Goal: Task Accomplishment & Management: Complete application form

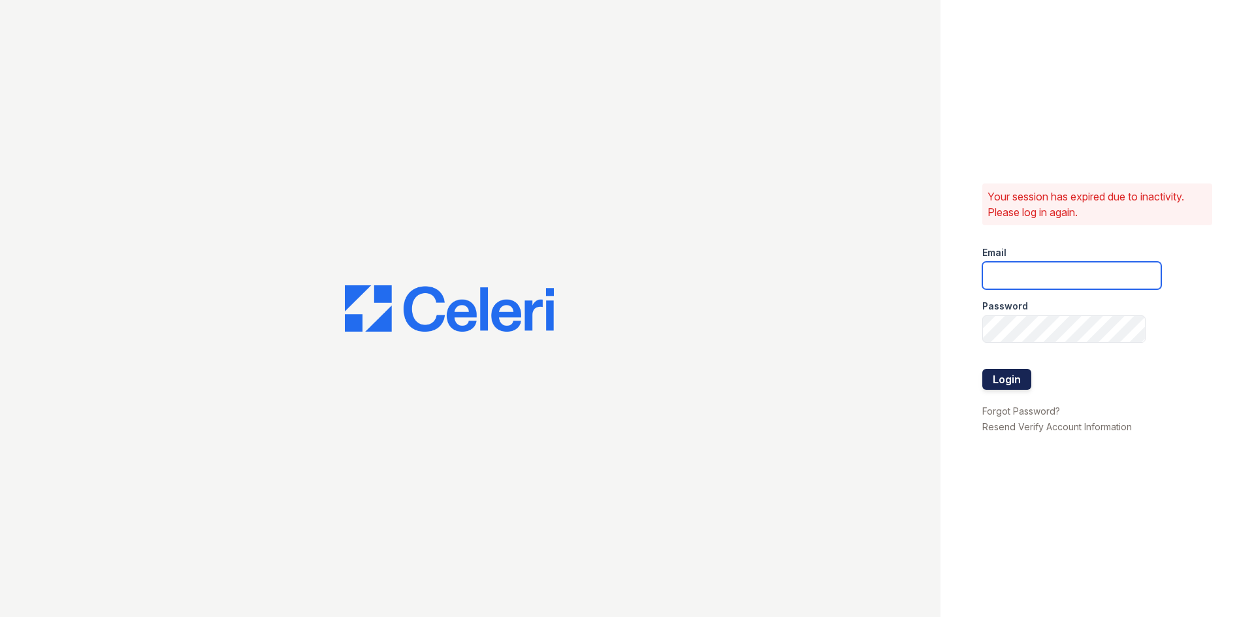
type input "[EMAIL_ADDRESS][DOMAIN_NAME]"
click at [1010, 382] on button "Login" at bounding box center [1006, 379] width 49 height 21
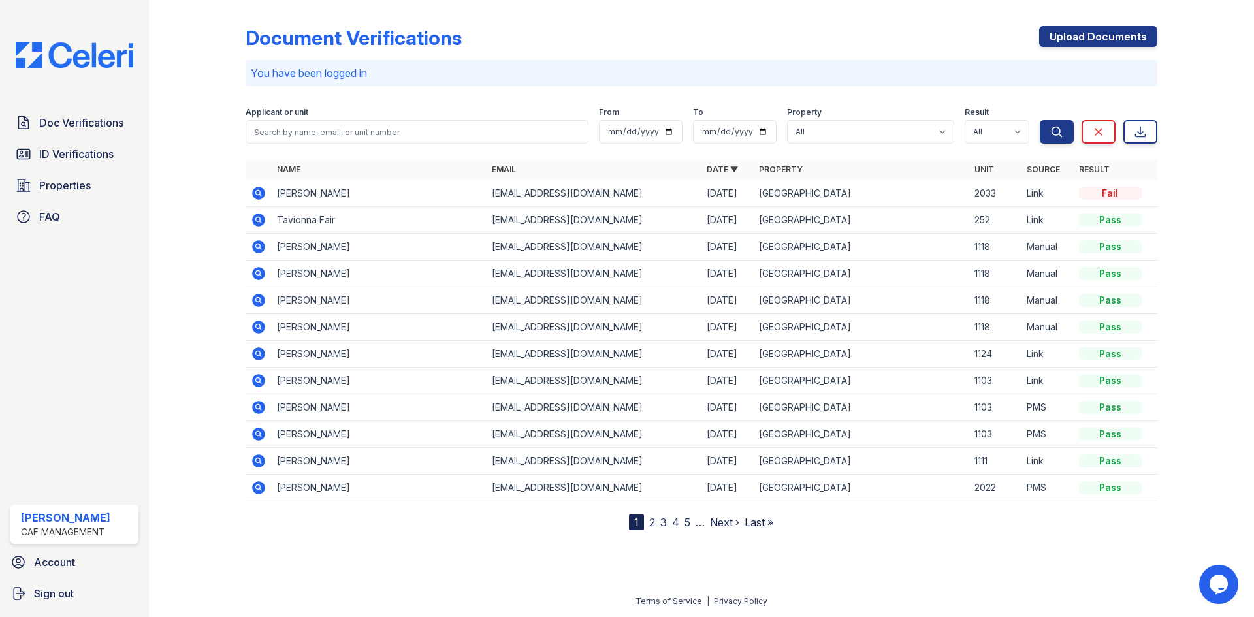
click at [351, 197] on td "Jacqueline Almaguer" at bounding box center [379, 193] width 215 height 27
click at [259, 191] on icon at bounding box center [259, 193] width 16 height 16
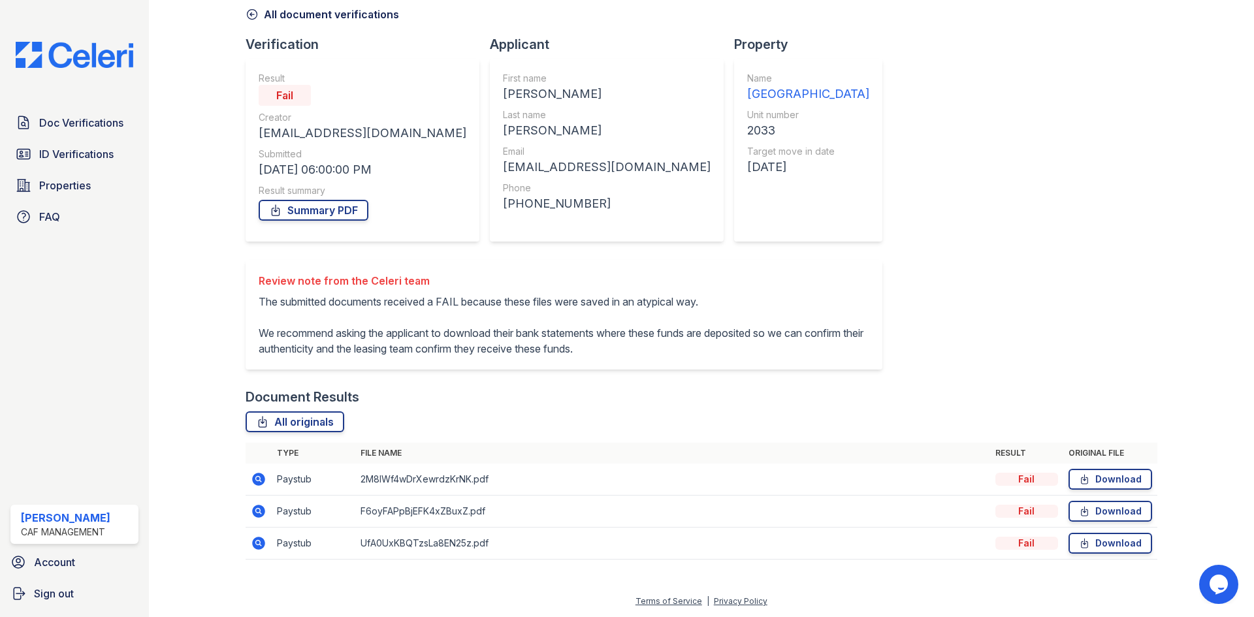
scroll to position [77, 0]
click at [1093, 475] on link "Download" at bounding box center [1110, 479] width 84 height 21
click at [1106, 517] on link "Download" at bounding box center [1110, 511] width 84 height 21
click at [1102, 544] on link "Download" at bounding box center [1110, 543] width 84 height 21
click at [84, 118] on span "Doc Verifications" at bounding box center [81, 123] width 84 height 16
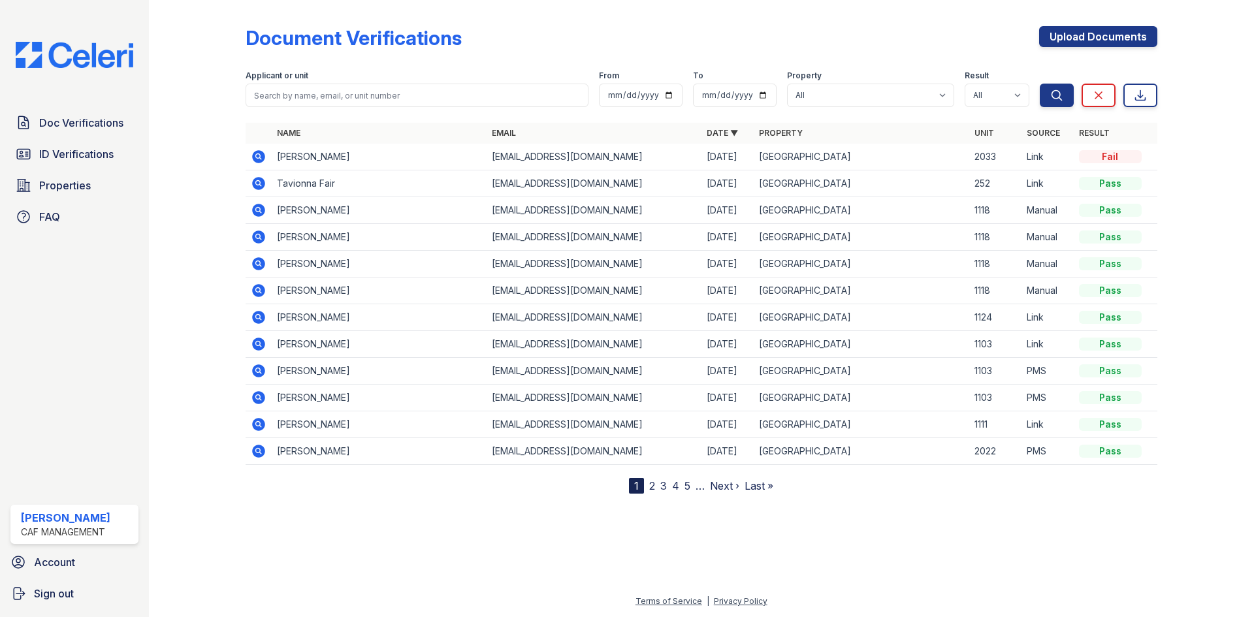
click at [255, 158] on icon at bounding box center [258, 156] width 13 height 13
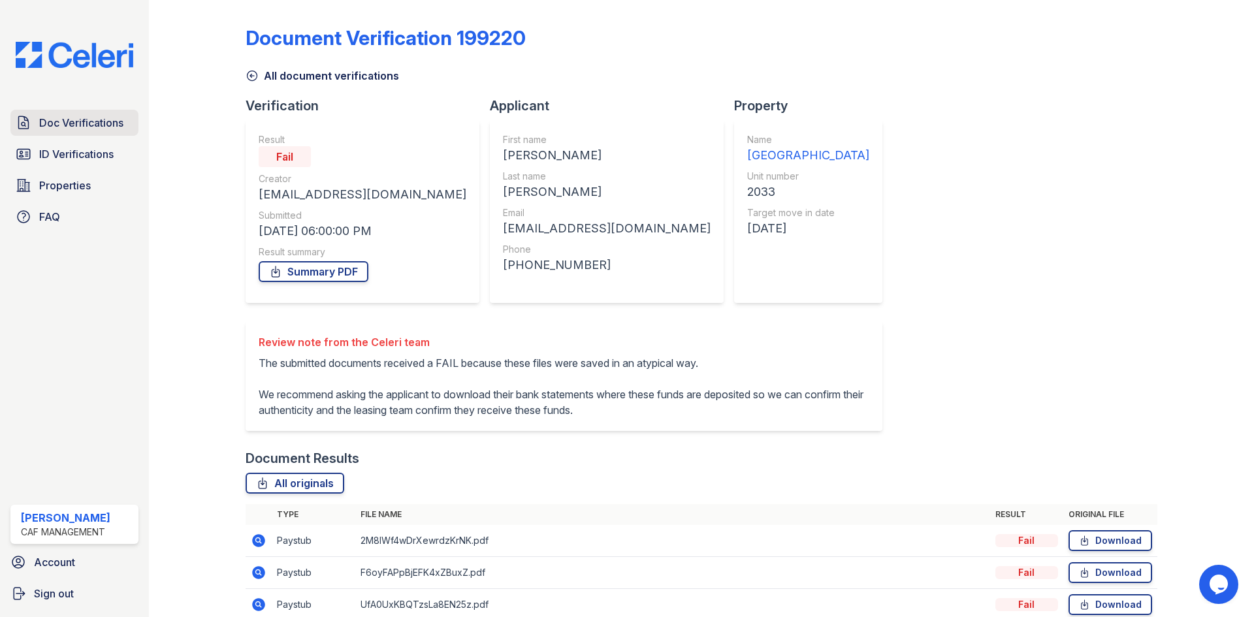
click at [85, 118] on span "Doc Verifications" at bounding box center [81, 123] width 84 height 16
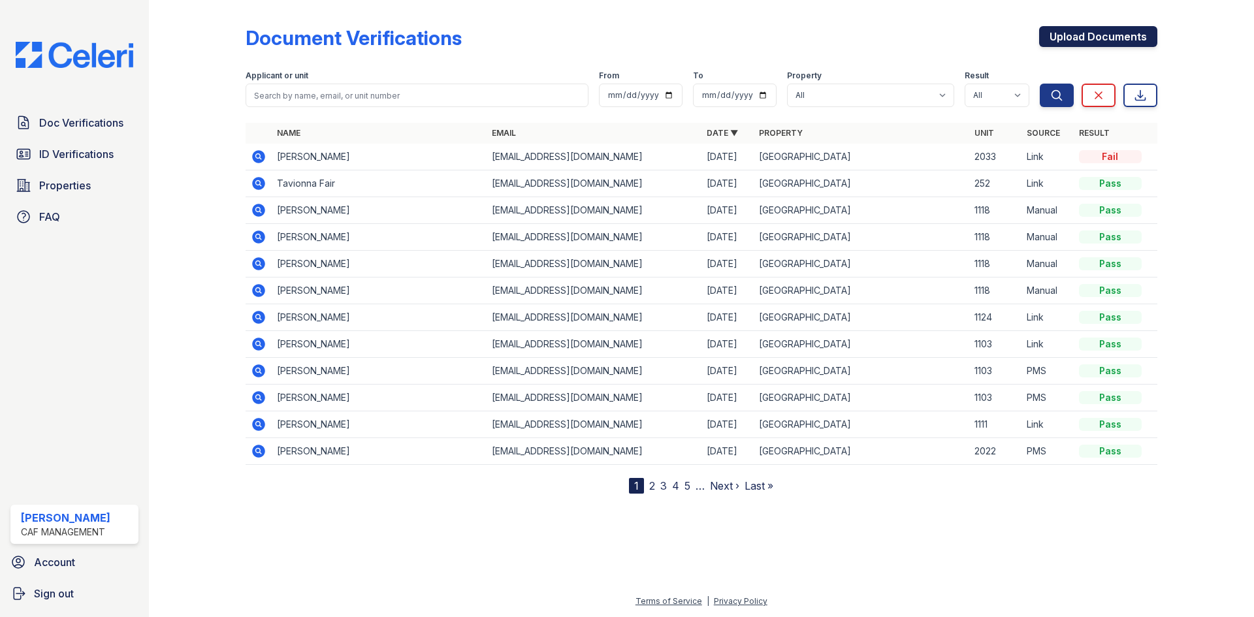
click at [1114, 40] on link "Upload Documents" at bounding box center [1098, 36] width 118 height 21
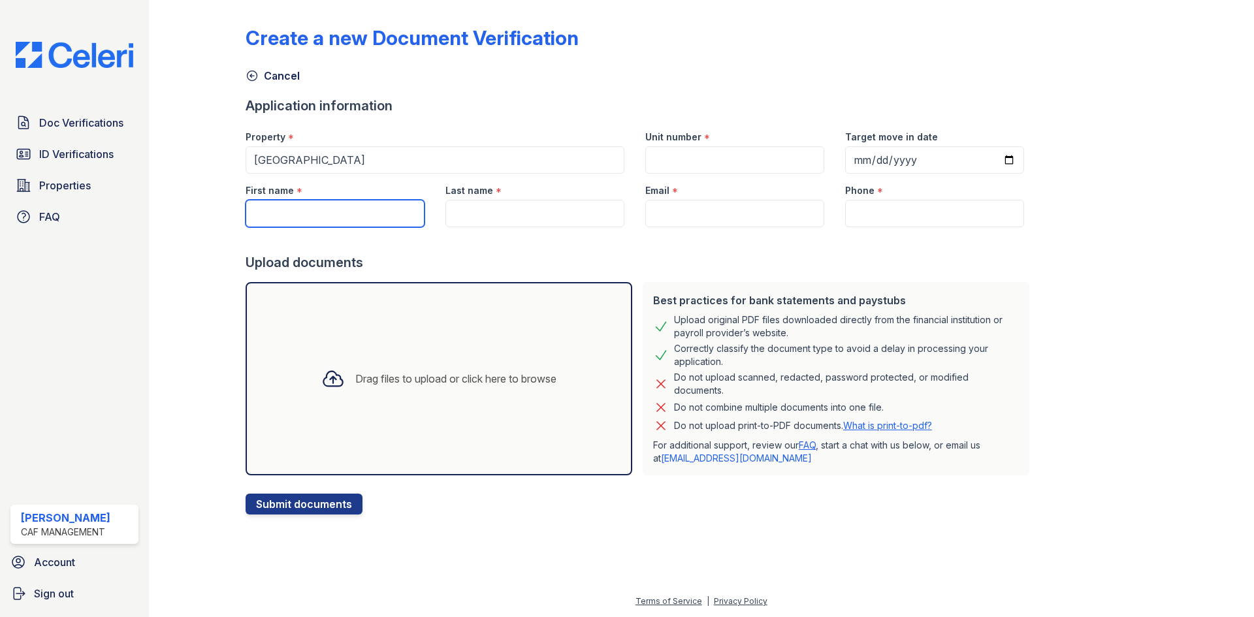
click at [310, 217] on input "First name" at bounding box center [335, 213] width 179 height 27
type input "Jaqueline"
paste input "Almaguer"
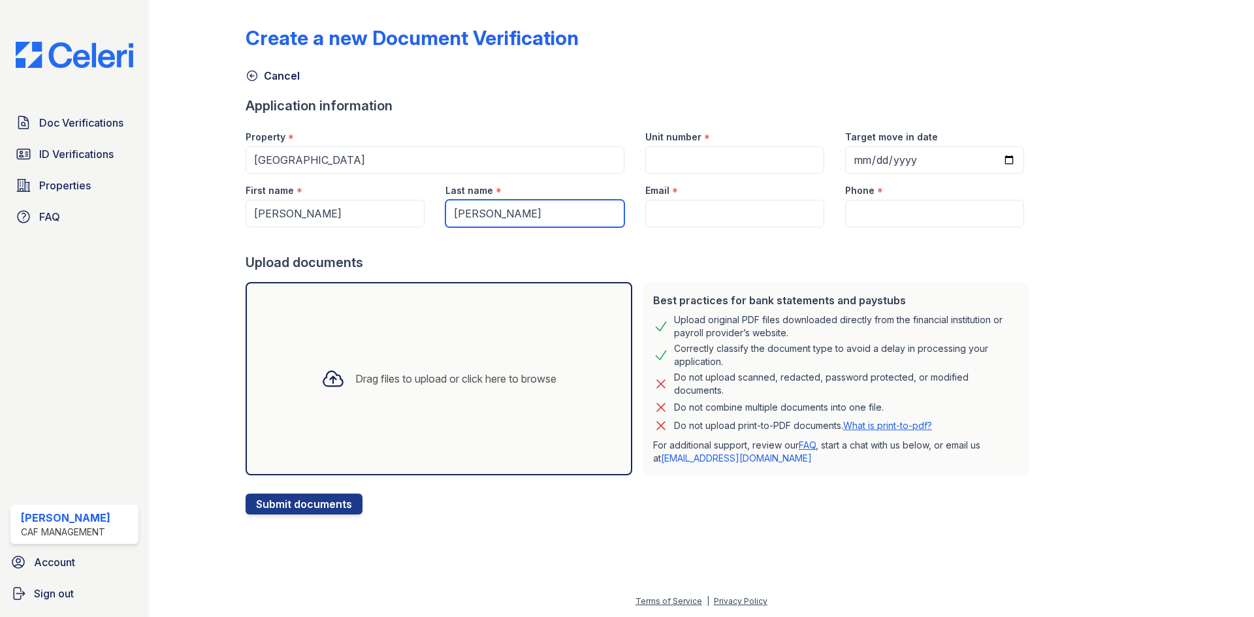
type input "Almaguer"
click at [697, 212] on input "Email" at bounding box center [734, 213] width 179 height 27
paste input "jackiealvarz20@gmail.com"
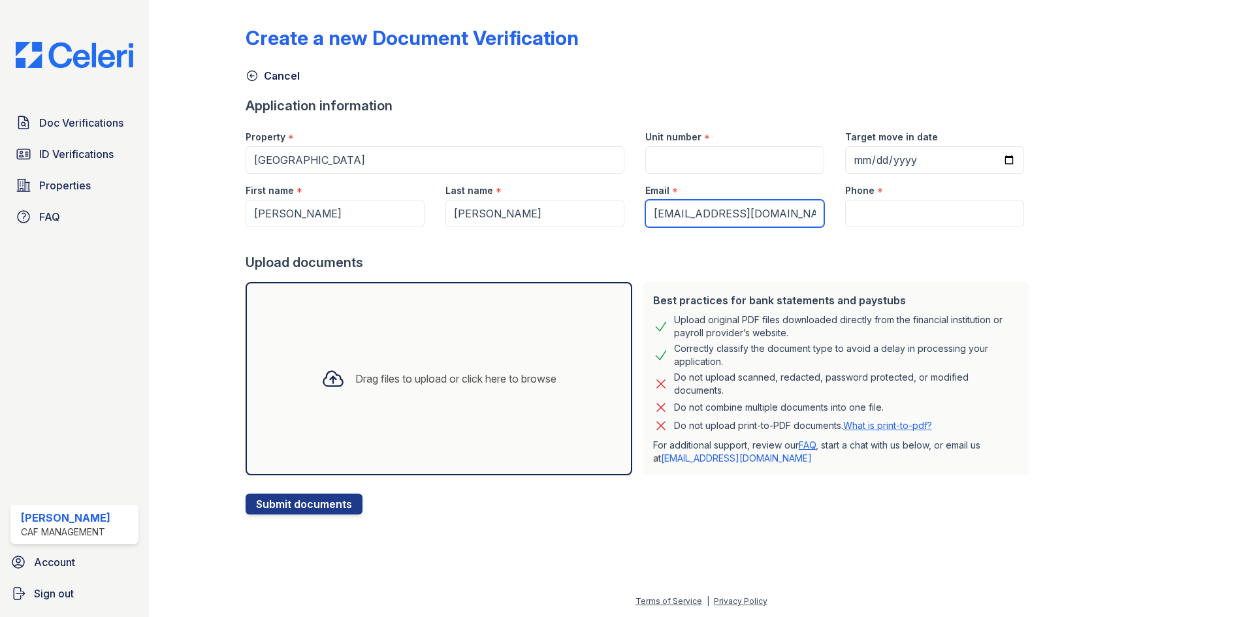
type input "jackiealvarz20@gmail.com"
click at [887, 213] on input "Phone" at bounding box center [934, 213] width 179 height 27
paste input "Phone:(469) 883-2546"
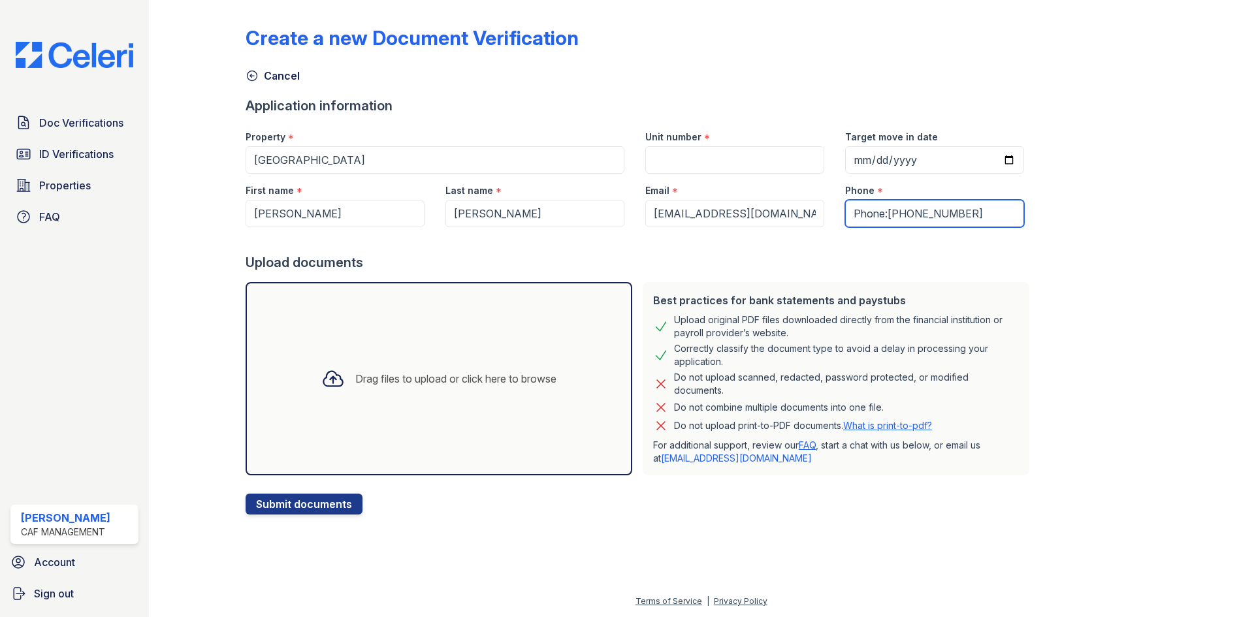
type input "Phone:(469) 883-2546"
click at [722, 161] on input "Unit number" at bounding box center [734, 159] width 179 height 27
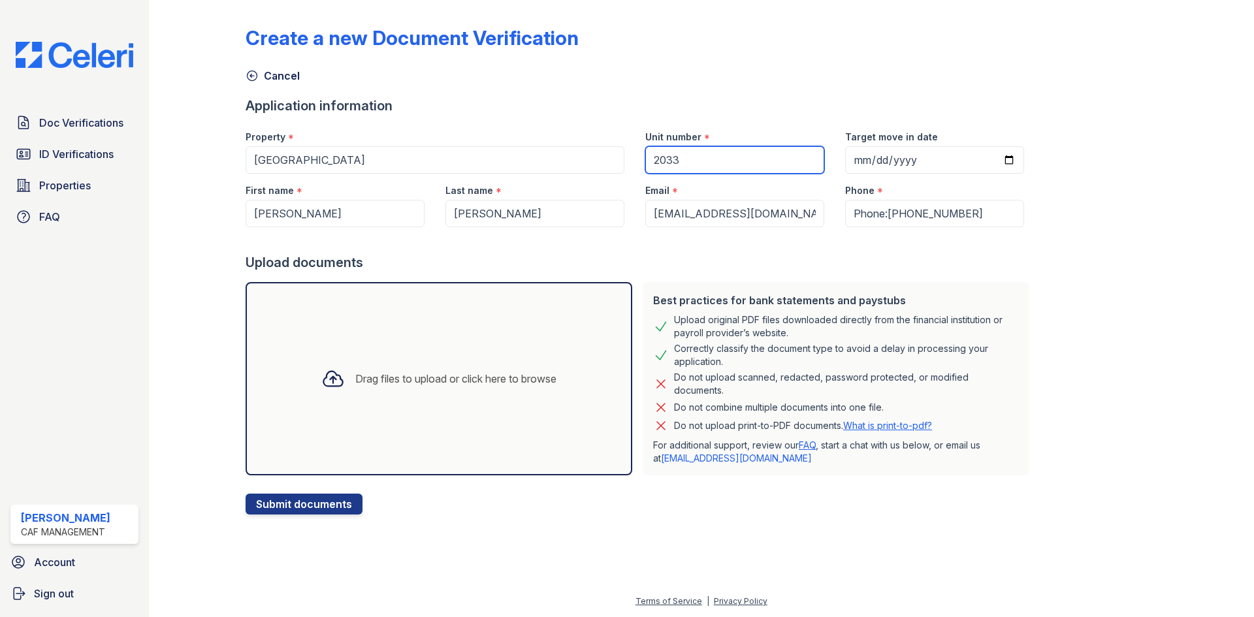
type input "2033"
click at [899, 161] on input "Target move in date" at bounding box center [934, 159] width 179 height 27
type input "20265-10-15"
type input "2025-10-15"
click at [357, 381] on div "Drag files to upload or click here to browse" at bounding box center [455, 379] width 201 height 16
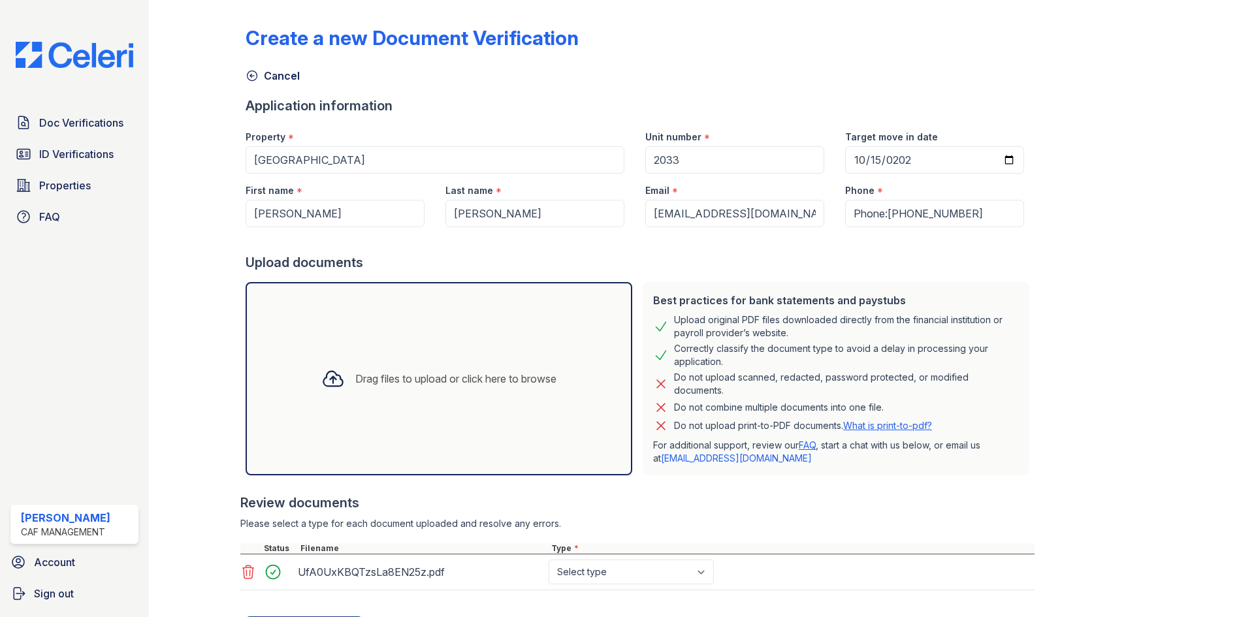
scroll to position [65, 0]
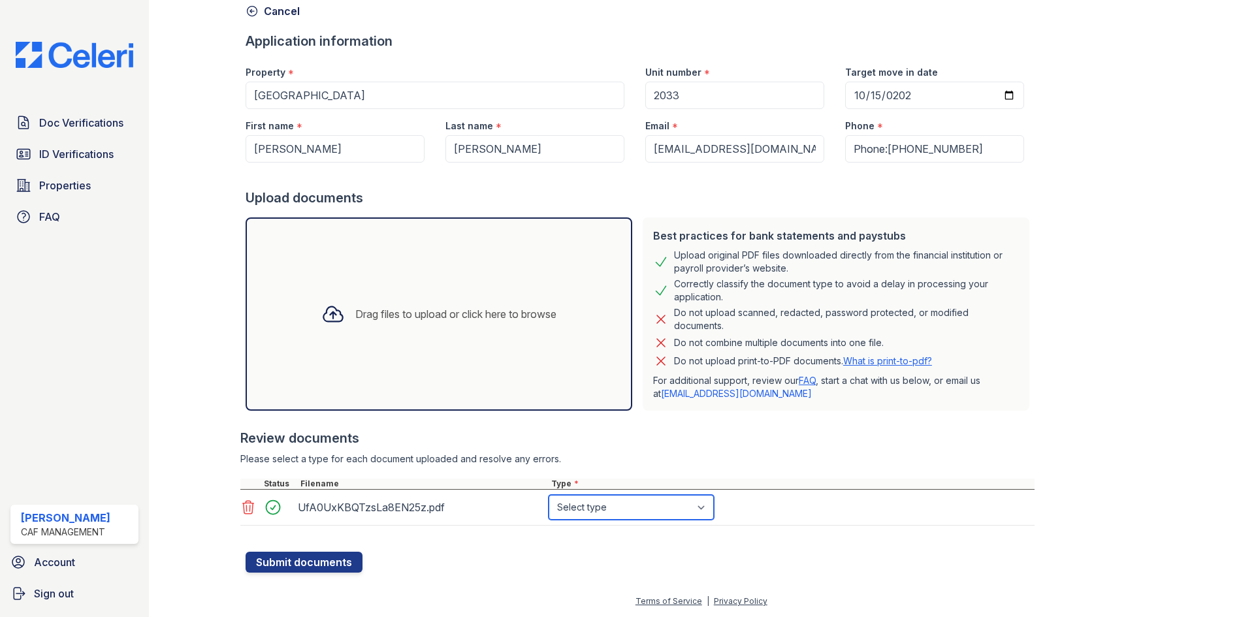
click at [666, 501] on select "Select type Paystub Bank Statement Offer Letter Tax Documents Benefit Award Let…" at bounding box center [631, 507] width 165 height 25
select select "paystub"
click at [549, 495] on select "Select type Paystub Bank Statement Offer Letter Tax Documents Benefit Award Let…" at bounding box center [631, 507] width 165 height 25
click at [294, 566] on button "Submit documents" at bounding box center [304, 562] width 117 height 21
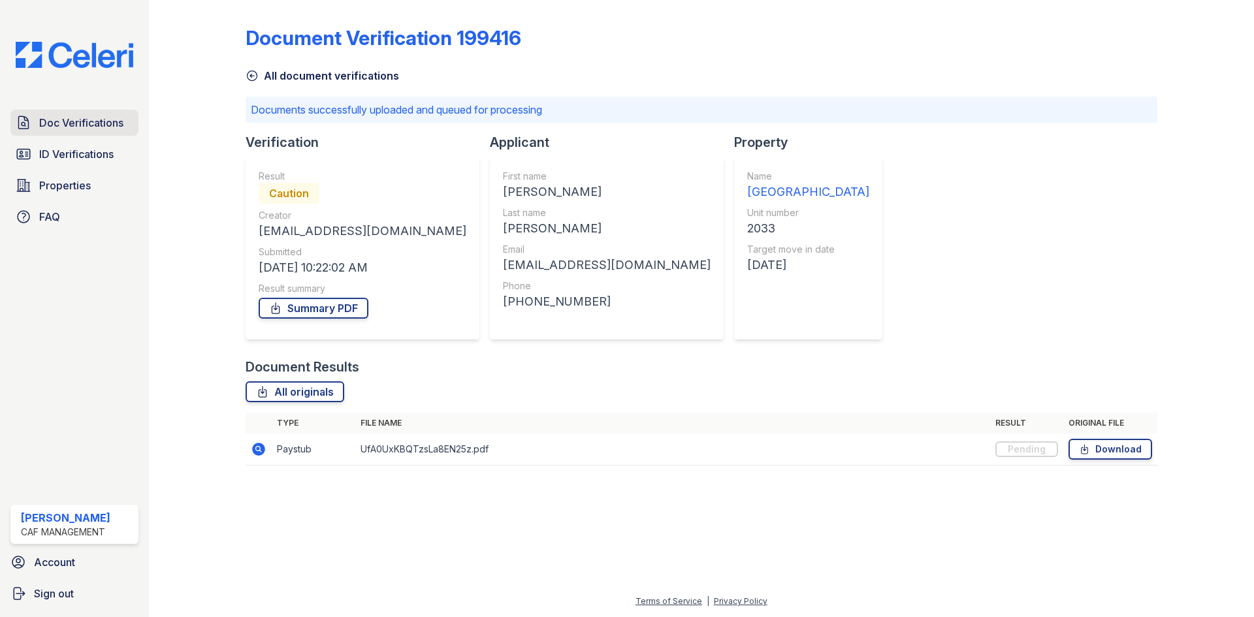
click at [55, 129] on span "Doc Verifications" at bounding box center [81, 123] width 84 height 16
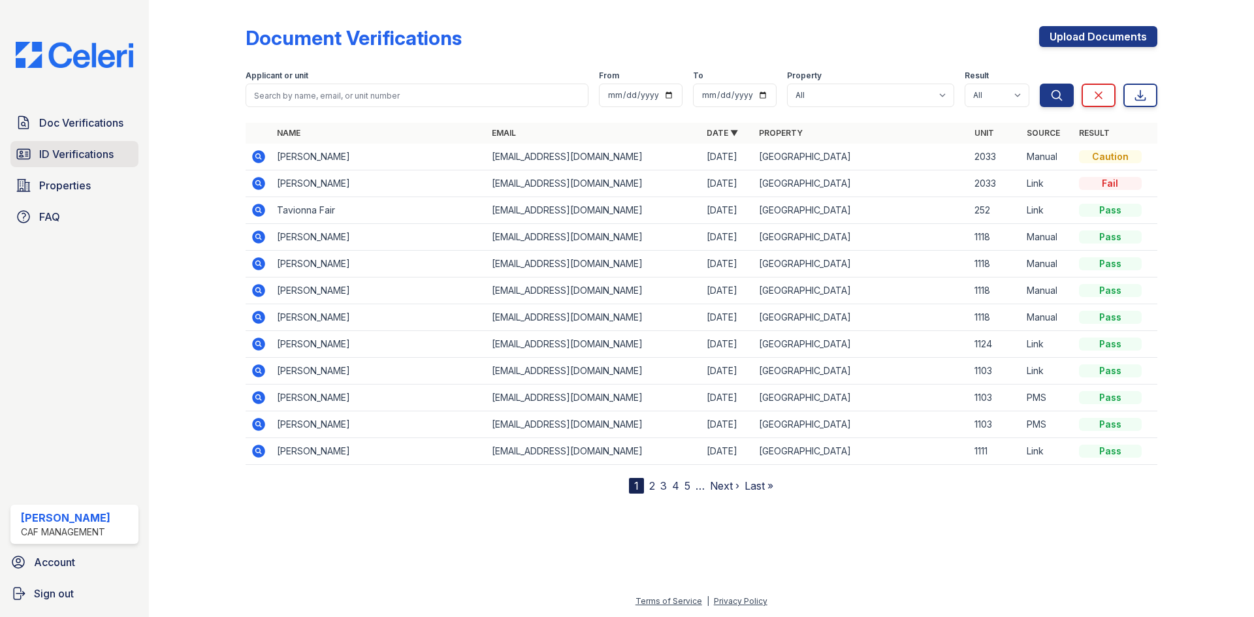
click at [71, 157] on span "ID Verifications" at bounding box center [76, 154] width 74 height 16
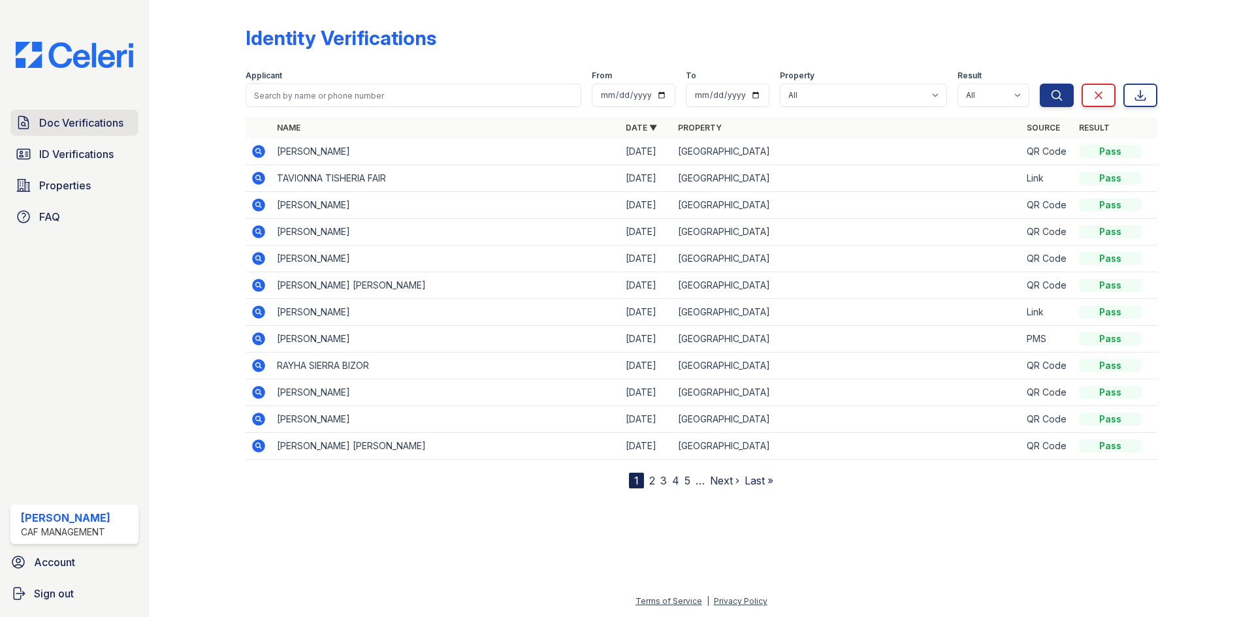
click at [95, 116] on span "Doc Verifications" at bounding box center [81, 123] width 84 height 16
